Goal: Information Seeking & Learning: Find specific fact

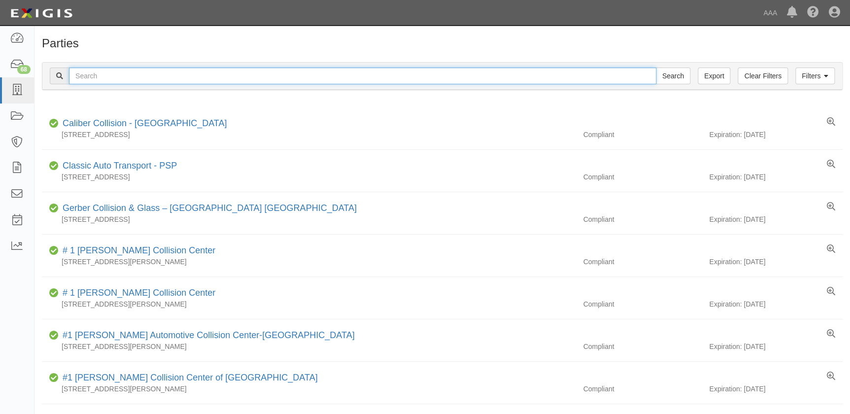
drag, startPoint x: 0, startPoint y: 0, endPoint x: 164, endPoint y: 79, distance: 182.3
click at [164, 79] on input "text" at bounding box center [363, 76] width 588 height 17
type input "tristar"
click at [656, 68] on input "Search" at bounding box center [673, 76] width 35 height 17
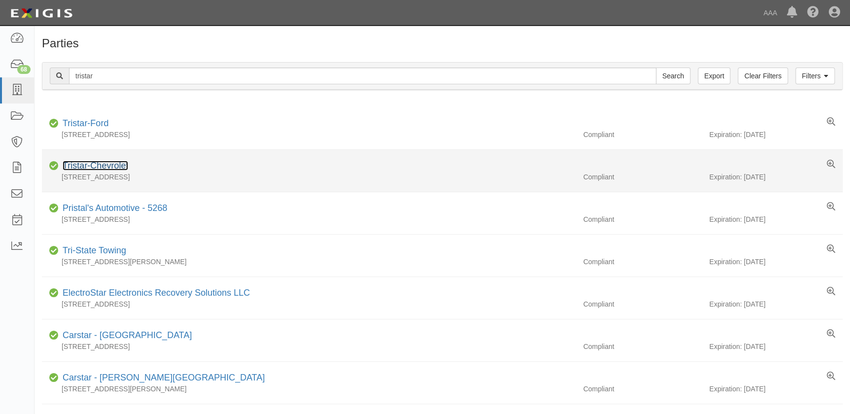
click at [105, 168] on link "Tristar-Chevrolet" at bounding box center [96, 166] width 66 height 10
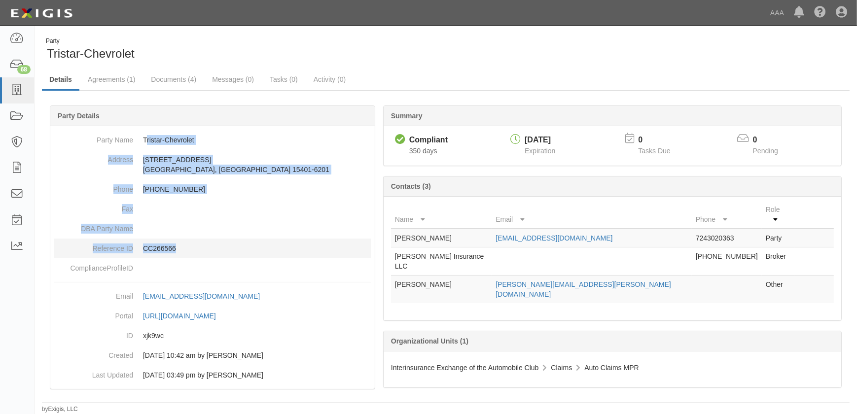
drag, startPoint x: 145, startPoint y: 138, endPoint x: 224, endPoint y: 241, distance: 129.7
click at [224, 241] on dl "Party Name Tristar-Chevrolet Address 5209 Pittsburgh Rd Uniontown, PA 15401-620…" at bounding box center [212, 204] width 316 height 148
copy dl "ristar-Chevrolet Address 5209 Pittsburgh Rd Uniontown, PA 15401-6201 Phone 724-…"
click at [284, 233] on dd at bounding box center [212, 229] width 316 height 20
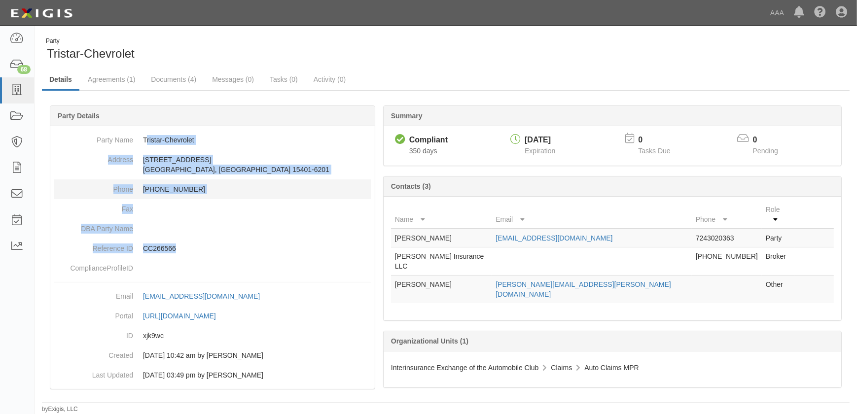
click at [211, 181] on dd "724-302-0363" at bounding box center [212, 189] width 316 height 20
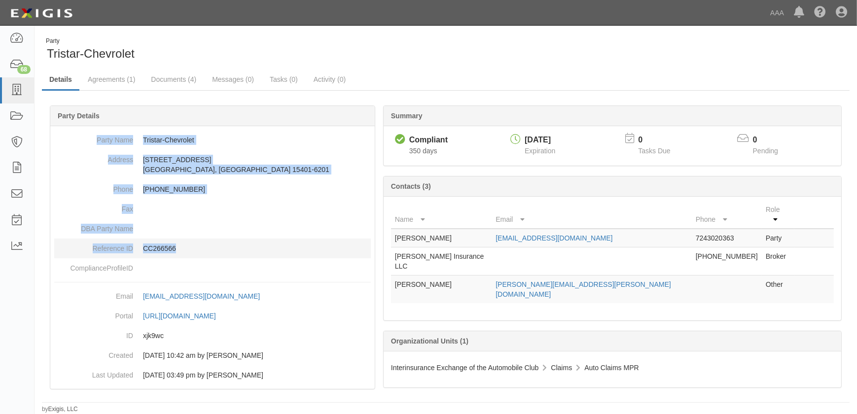
drag, startPoint x: 95, startPoint y: 138, endPoint x: 190, endPoint y: 250, distance: 146.9
click at [190, 250] on dl "Party Name Tristar-Chevrolet Address 5209 Pittsburgh Rd Uniontown, PA 15401-620…" at bounding box center [212, 204] width 316 height 148
copy dl "Party Name Tristar-Chevrolet Address 5209 Pittsburgh Rd Uniontown, PA 15401-620…"
click at [14, 88] on icon at bounding box center [17, 90] width 14 height 11
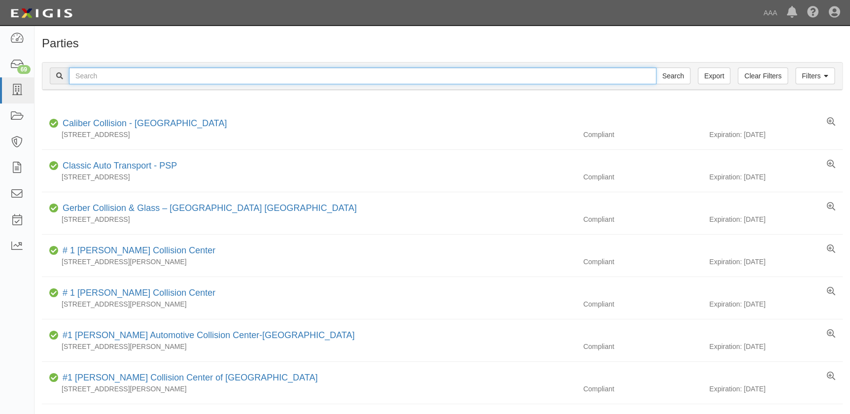
click at [109, 80] on input "text" at bounding box center [363, 76] width 588 height 17
paste input "Cesare's C"
type input "Cesare's C"
click at [656, 68] on input "Search" at bounding box center [673, 76] width 35 height 17
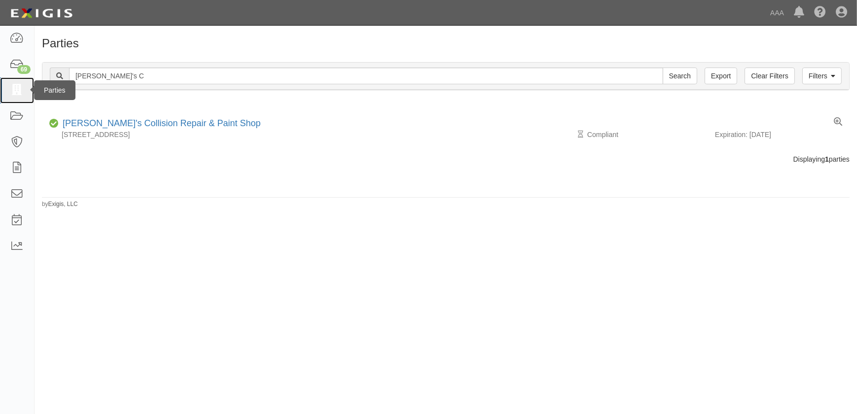
click at [17, 94] on icon at bounding box center [17, 90] width 14 height 11
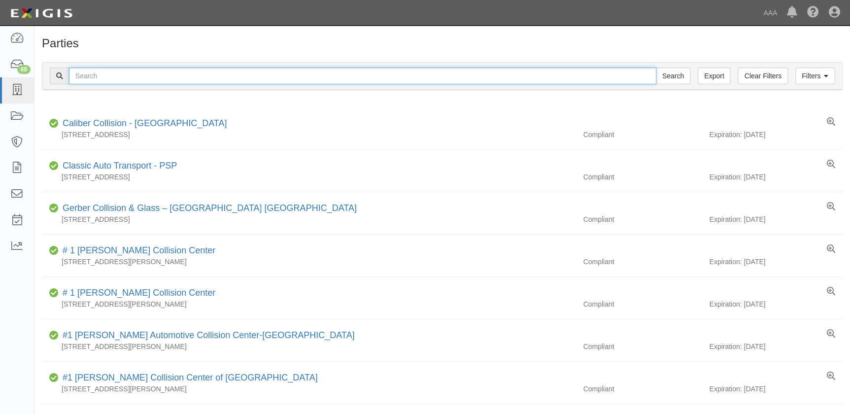
click at [161, 75] on input "text" at bounding box center [363, 76] width 588 height 17
type input "[GEOGRAPHIC_DATA]"
click at [656, 68] on input "Search" at bounding box center [673, 76] width 35 height 17
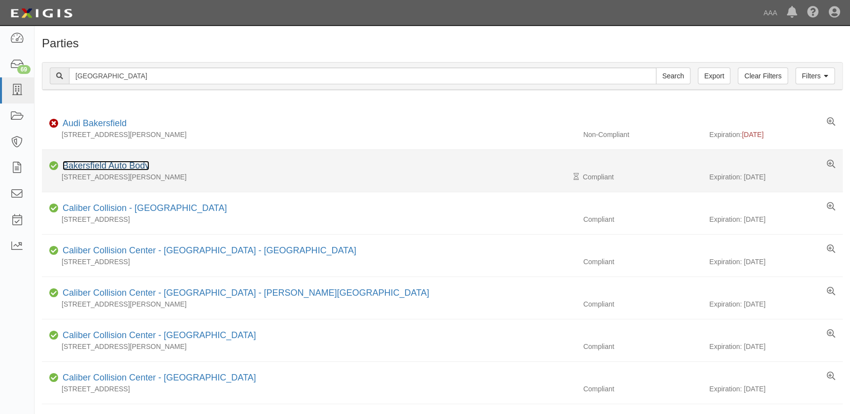
click at [135, 168] on link "Bakersfield Auto Body" at bounding box center [106, 166] width 87 height 10
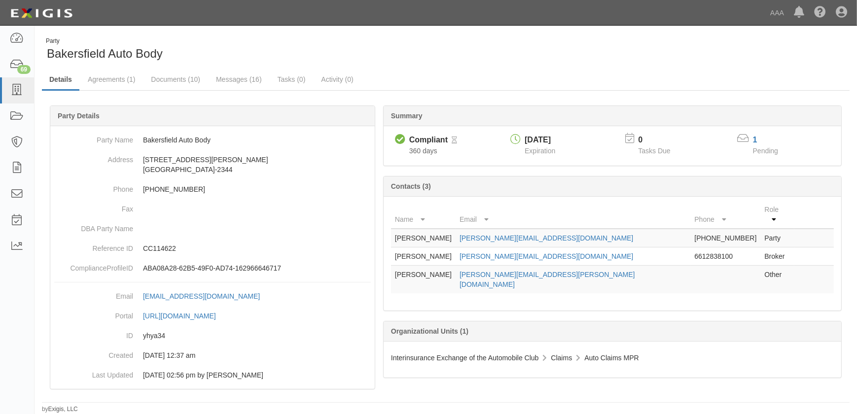
click at [387, 35] on div "Party Bakersfield Auto Body Details Agreements (1) Documents (10) Messages (16)…" at bounding box center [446, 222] width 822 height 384
click at [20, 91] on icon at bounding box center [17, 90] width 14 height 11
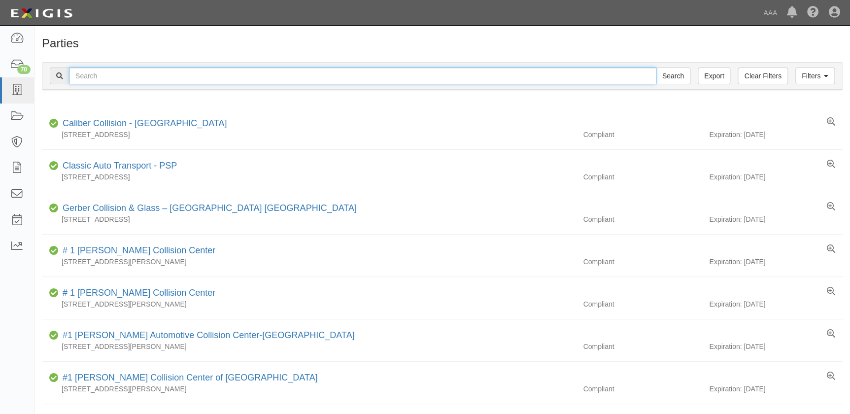
click at [137, 79] on input "text" at bounding box center [363, 76] width 588 height 17
click at [258, 74] on input "text" at bounding box center [363, 76] width 588 height 17
paste input "AIEA COLLISION CENTER"
type input "AIEA COLLISION CENTER"
click at [656, 68] on input "Search" at bounding box center [673, 76] width 35 height 17
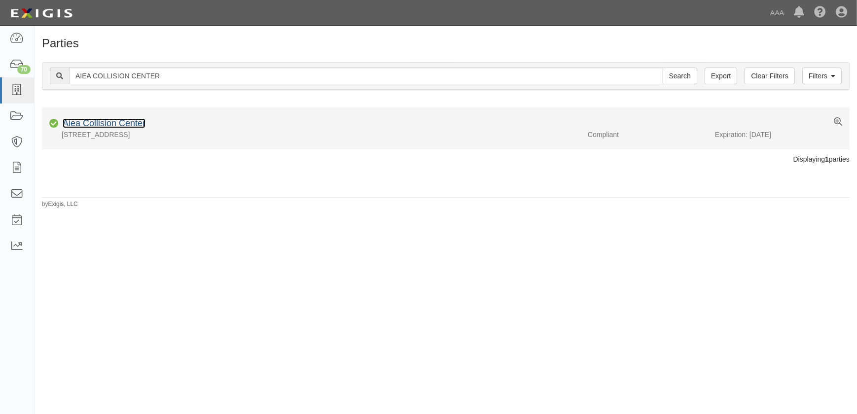
click at [132, 122] on link "Aiea Collision Center" at bounding box center [104, 123] width 83 height 10
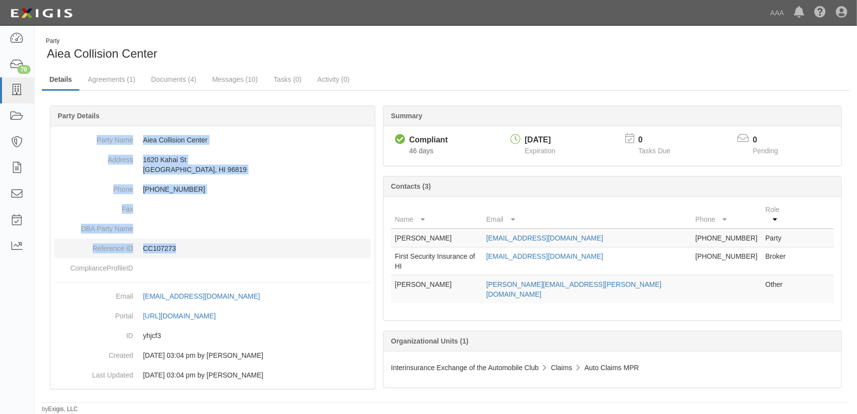
drag, startPoint x: 98, startPoint y: 141, endPoint x: 213, endPoint y: 246, distance: 156.0
click at [213, 246] on dl "Party Name Aiea Collision Center Address [STREET_ADDRESS] Phone [PHONE_NUMBER] …" at bounding box center [212, 204] width 316 height 148
copy dl "Party Name Aiea Collision Center Address [STREET_ADDRESS] Phone [PHONE_NUMBER] …"
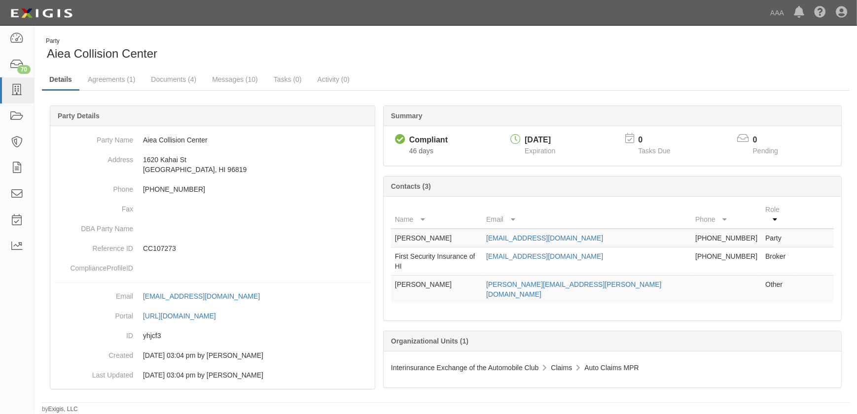
click at [384, 60] on div "Party Aiea Collision Center" at bounding box center [240, 49] width 396 height 25
click at [17, 93] on icon at bounding box center [17, 90] width 14 height 11
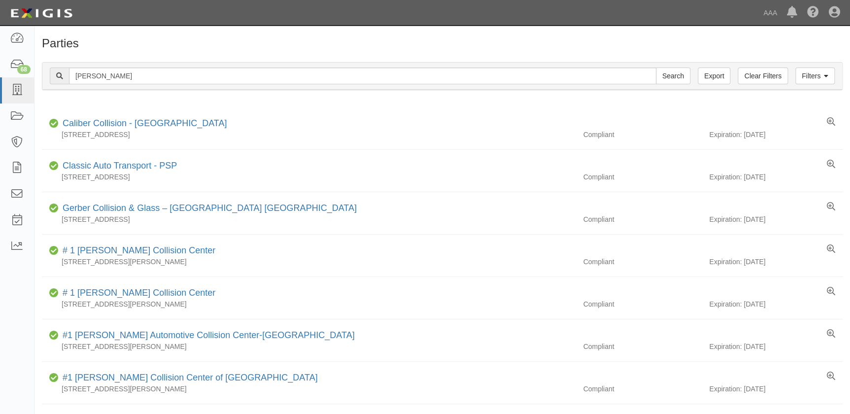
type input "[PERSON_NAME]"
click at [656, 68] on input "Search" at bounding box center [673, 76] width 35 height 17
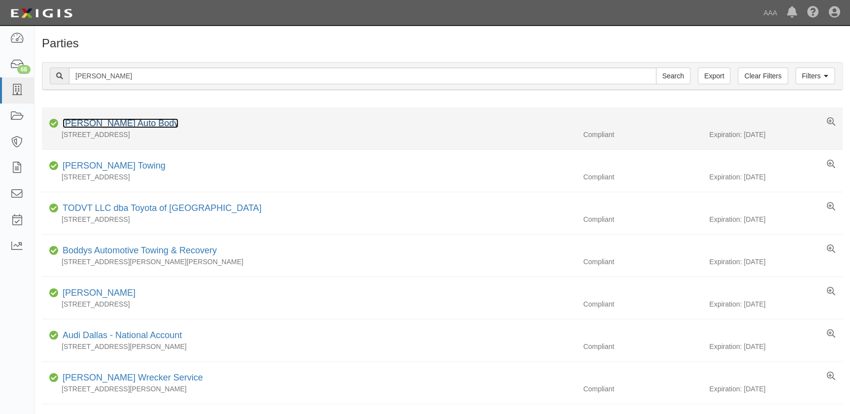
click at [110, 123] on link "[PERSON_NAME] Auto Body" at bounding box center [121, 123] width 116 height 10
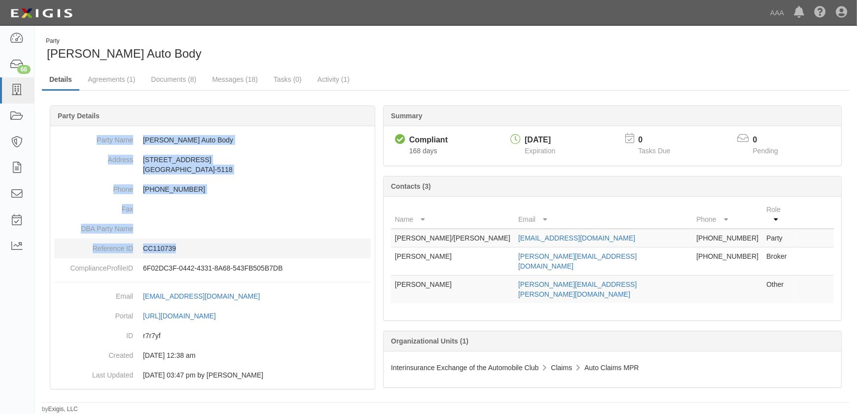
drag, startPoint x: 98, startPoint y: 140, endPoint x: 209, endPoint y: 242, distance: 150.4
click at [209, 242] on dl "Party Name [PERSON_NAME] Auto Body Address [STREET_ADDRESS][PHONE_NUMBER] Phone…" at bounding box center [212, 204] width 316 height 148
copy dl "Party Name [PERSON_NAME] Auto Body Address [STREET_ADDRESS][PHONE_NUMBER] Phone…"
